Goal: Communication & Community: Answer question/provide support

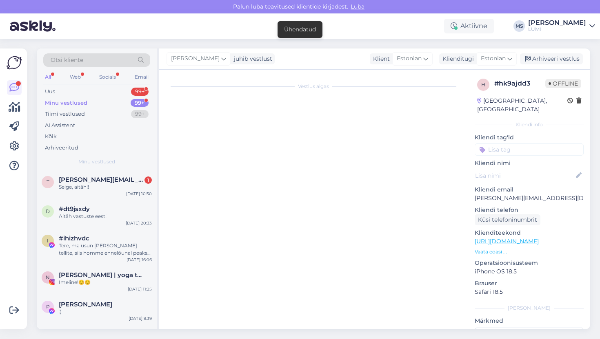
scroll to position [529, 0]
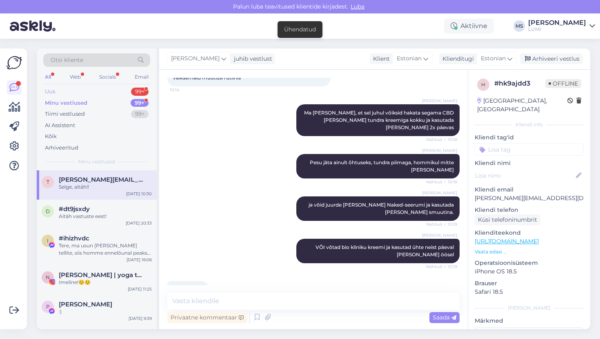
click at [100, 93] on div "Uus 99+" at bounding box center [96, 91] width 107 height 11
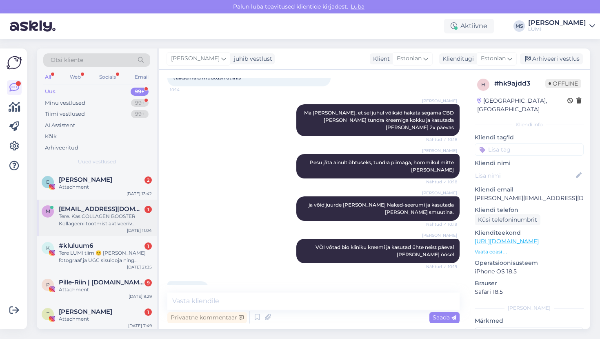
click at [130, 224] on div "Tere. Kas COLLAGEN BOOSTER Kollageeni tootmist aktiveeriv kaitsekreem on ka nii…" at bounding box center [105, 220] width 93 height 15
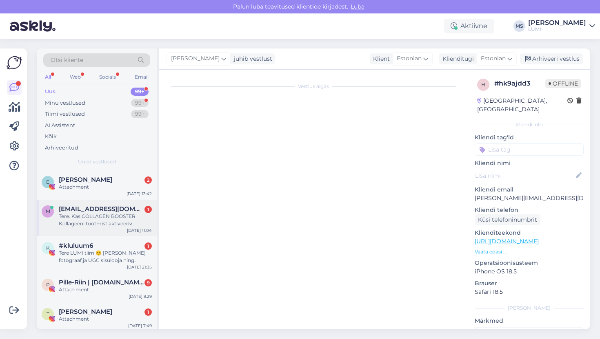
scroll to position [0, 0]
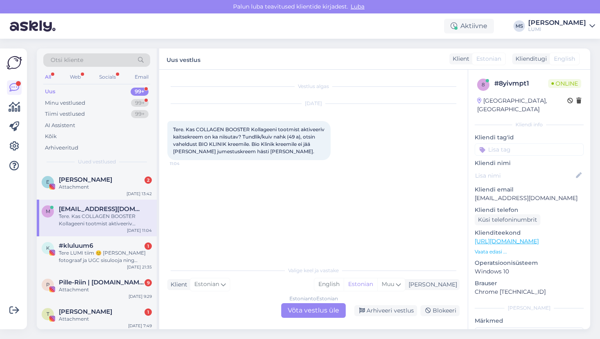
click at [299, 317] on div "Estonian to Estonian Võta vestlus üle" at bounding box center [313, 311] width 64 height 15
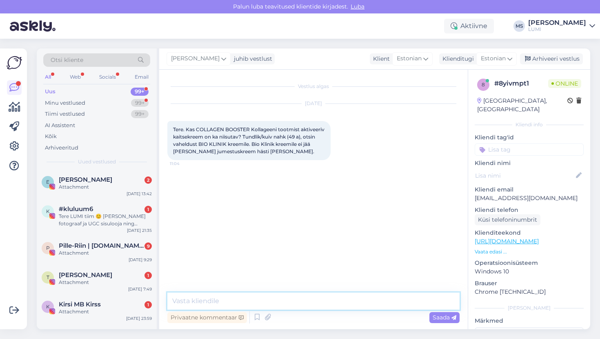
click at [305, 307] on textarea at bounding box center [313, 301] width 292 height 17
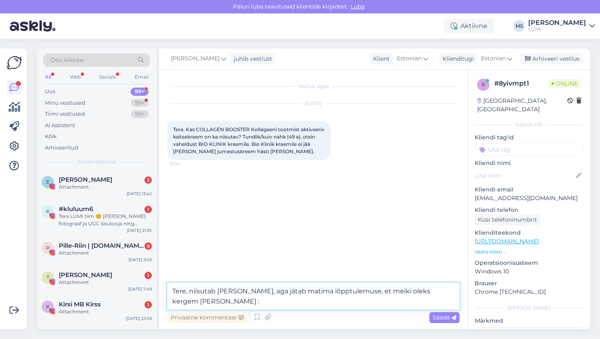
type textarea "Tere, niisutab [PERSON_NAME], aga jätab matima lõpptulemuse, et meiki oleks ker…"
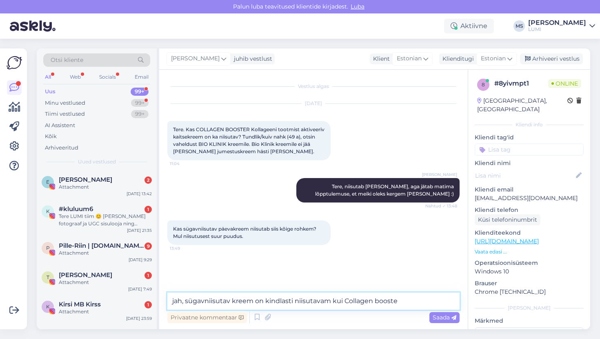
type textarea "jah, sügavniisutav kreem on kindlasti niisutavam kui Collagen booster"
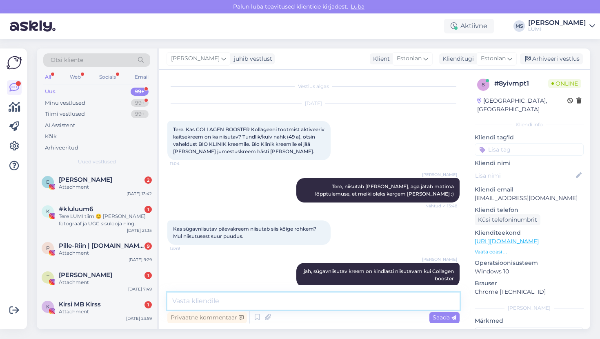
scroll to position [11, 0]
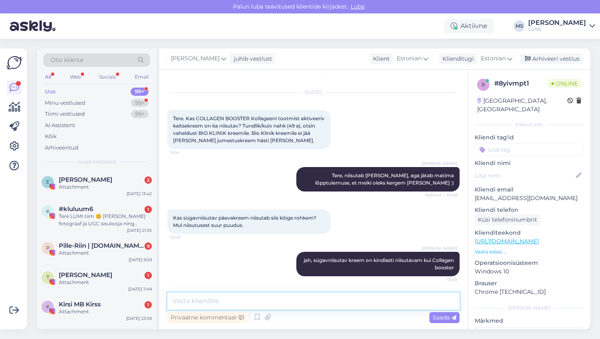
type textarea "T"
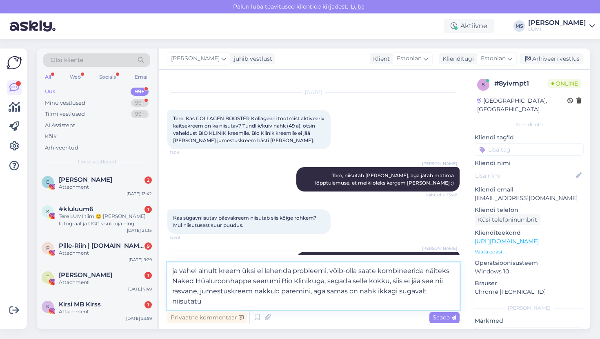
type textarea "ja vahel ainult kreem üksi ei lahenda probleemi, võib-olla saate kombineerida n…"
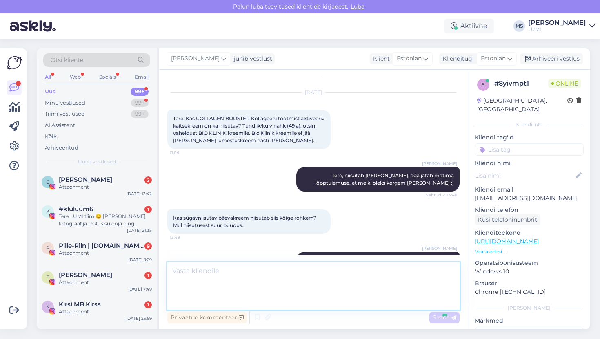
scroll to position [75, 0]
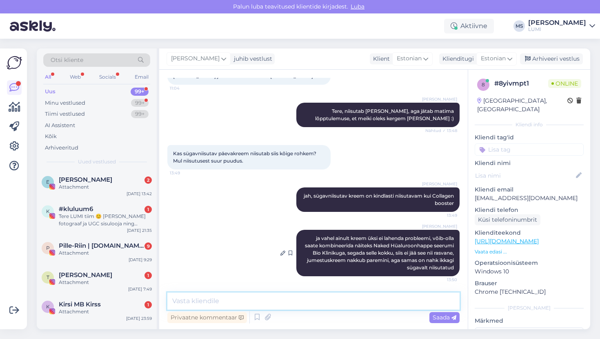
type textarea "n"
type textarea "j"
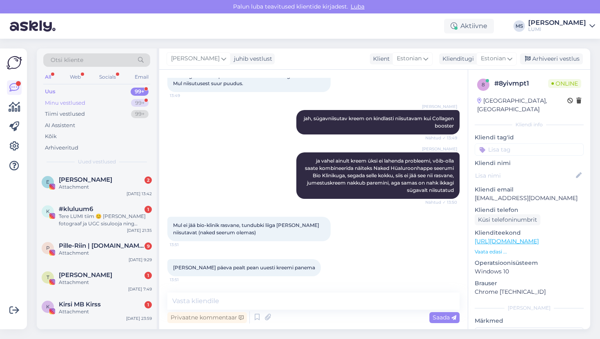
click at [80, 103] on div "Minu vestlused" at bounding box center [65, 103] width 40 height 8
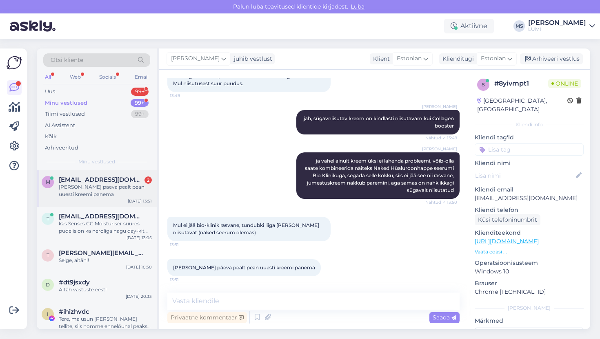
click at [102, 193] on div "[PERSON_NAME] päeva pealt pean uuesti kreemi panema" at bounding box center [105, 191] width 93 height 15
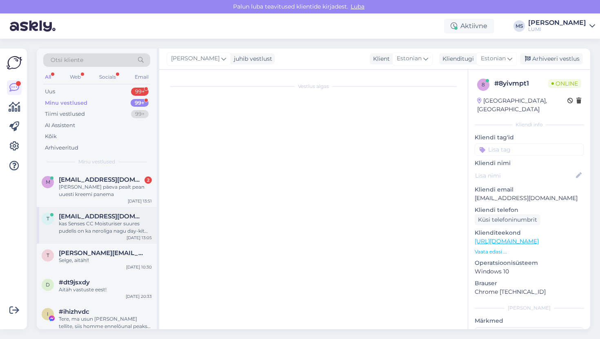
click at [114, 224] on div "kas Senses CC Moisturiser suures pudelis on ka neroliga nagu day-kit komplektis?" at bounding box center [105, 227] width 93 height 15
click at [100, 240] on div "t [EMAIL_ADDRESS][DOMAIN_NAME] kas Senses CC Moisturiser suures pudelis on ka n…" at bounding box center [97, 225] width 120 height 37
click at [106, 236] on div "t [EMAIL_ADDRESS][DOMAIN_NAME] kas Senses CC Moisturiser suures pudelis on ka n…" at bounding box center [97, 225] width 120 height 37
click at [108, 226] on div "kas Senses CC Moisturiser suures pudelis on ka neroliga nagu day-kit komplektis?" at bounding box center [105, 227] width 93 height 15
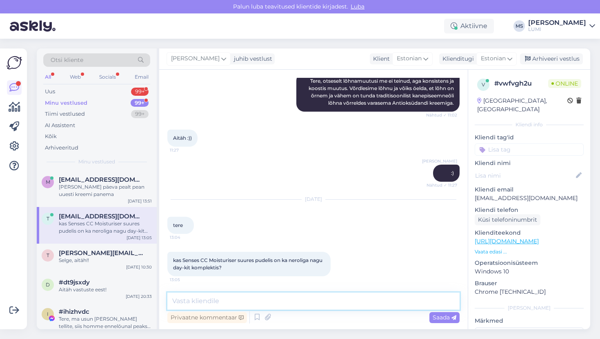
click at [179, 296] on textarea at bounding box center [313, 301] width 292 height 17
type textarea "Tere, hetkel mitte :)"
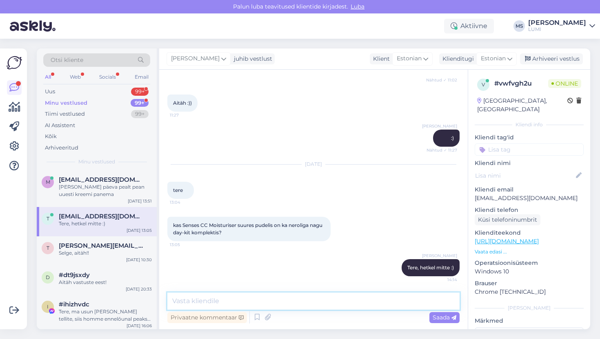
type textarea "A"
type textarea "Aga kuidas meeldiks, kas see, et oleks , või see, et ei oleks? :)"
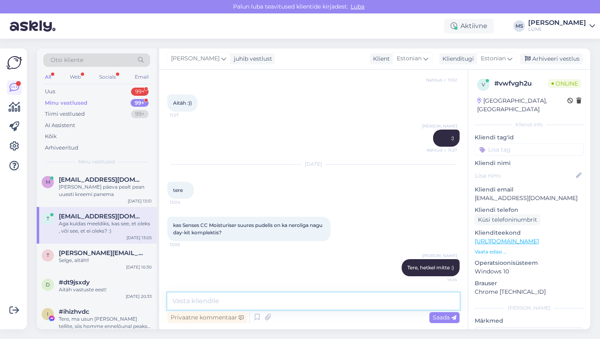
scroll to position [161, 0]
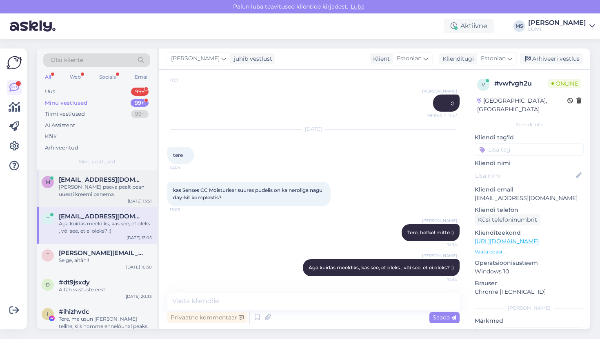
click at [97, 189] on div "[PERSON_NAME] päeva pealt pean uuesti kreemi panema" at bounding box center [105, 191] width 93 height 15
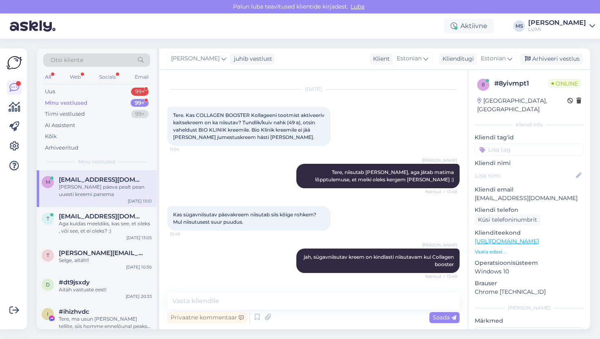
scroll to position [153, 0]
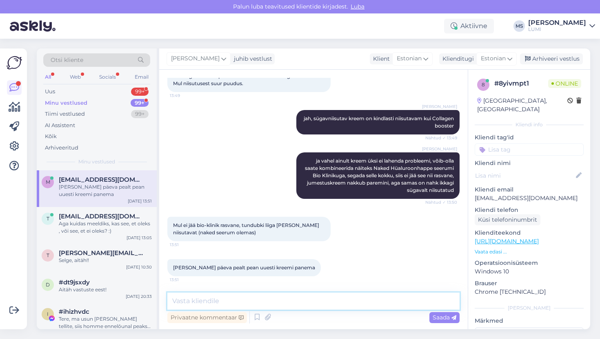
click at [211, 300] on textarea at bounding box center [313, 301] width 292 height 17
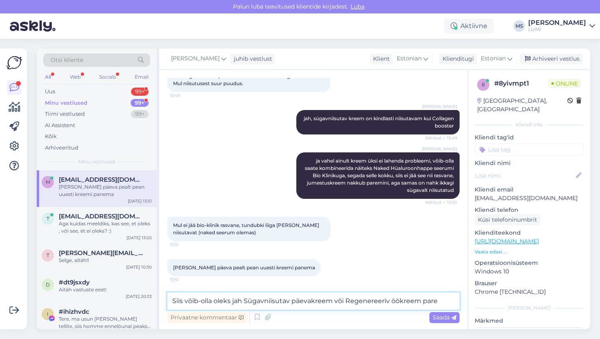
type textarea "Siis võib-olla oleks jah Sügavniisutav päevakreem või Regenereeriv öökreem parem"
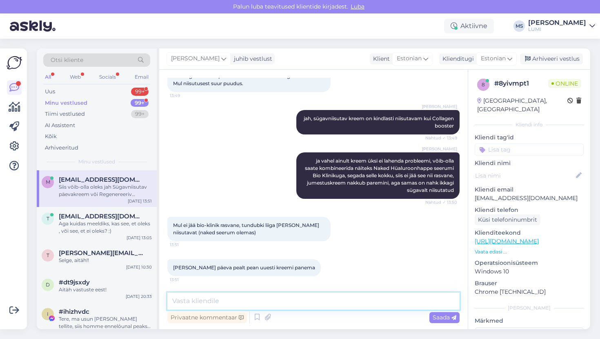
scroll to position [195, 0]
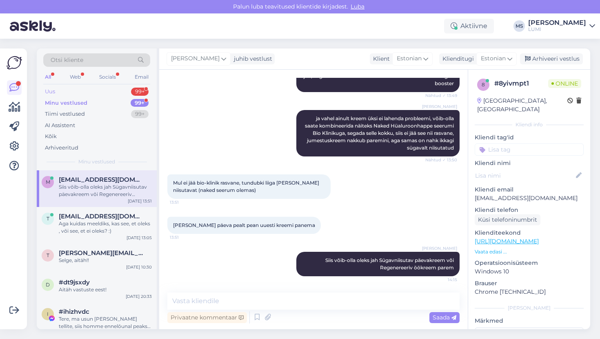
click at [68, 86] on div "Uus 99+" at bounding box center [96, 91] width 107 height 11
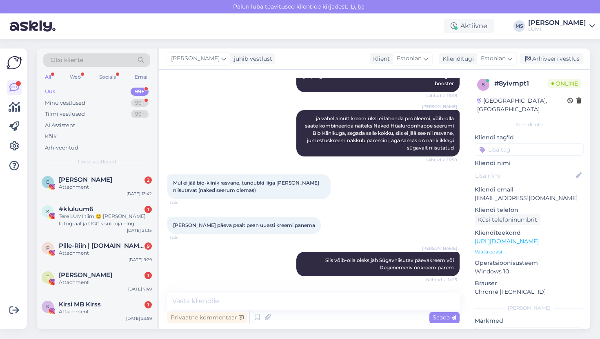
scroll to position [231, 0]
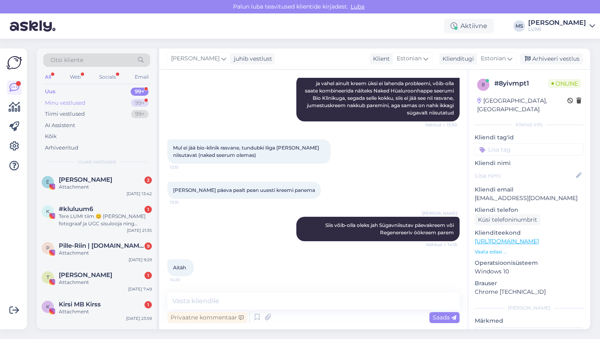
click at [81, 103] on div "Minu vestlused" at bounding box center [65, 103] width 40 height 8
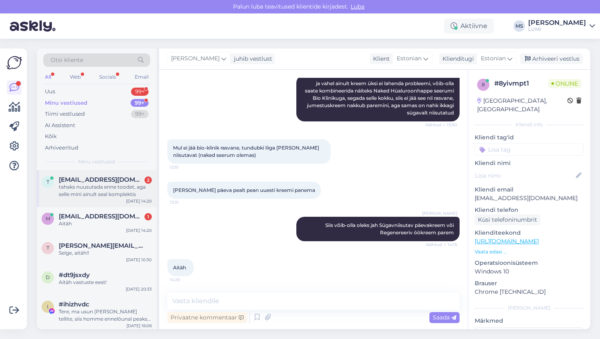
click at [98, 198] on div "t [EMAIL_ADDRESS][DOMAIN_NAME] 2 tahaks nuusutada enne toodet, aga selle mini a…" at bounding box center [97, 189] width 120 height 37
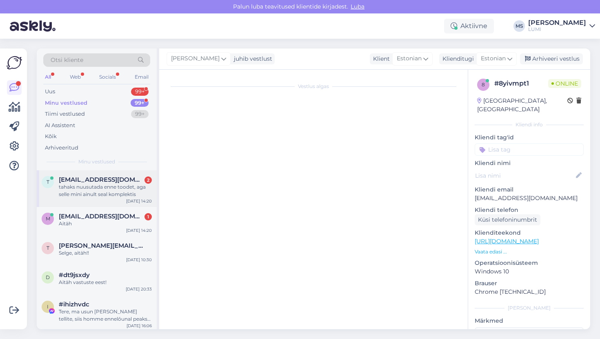
scroll to position [239, 0]
